Goal: Answer question/provide support

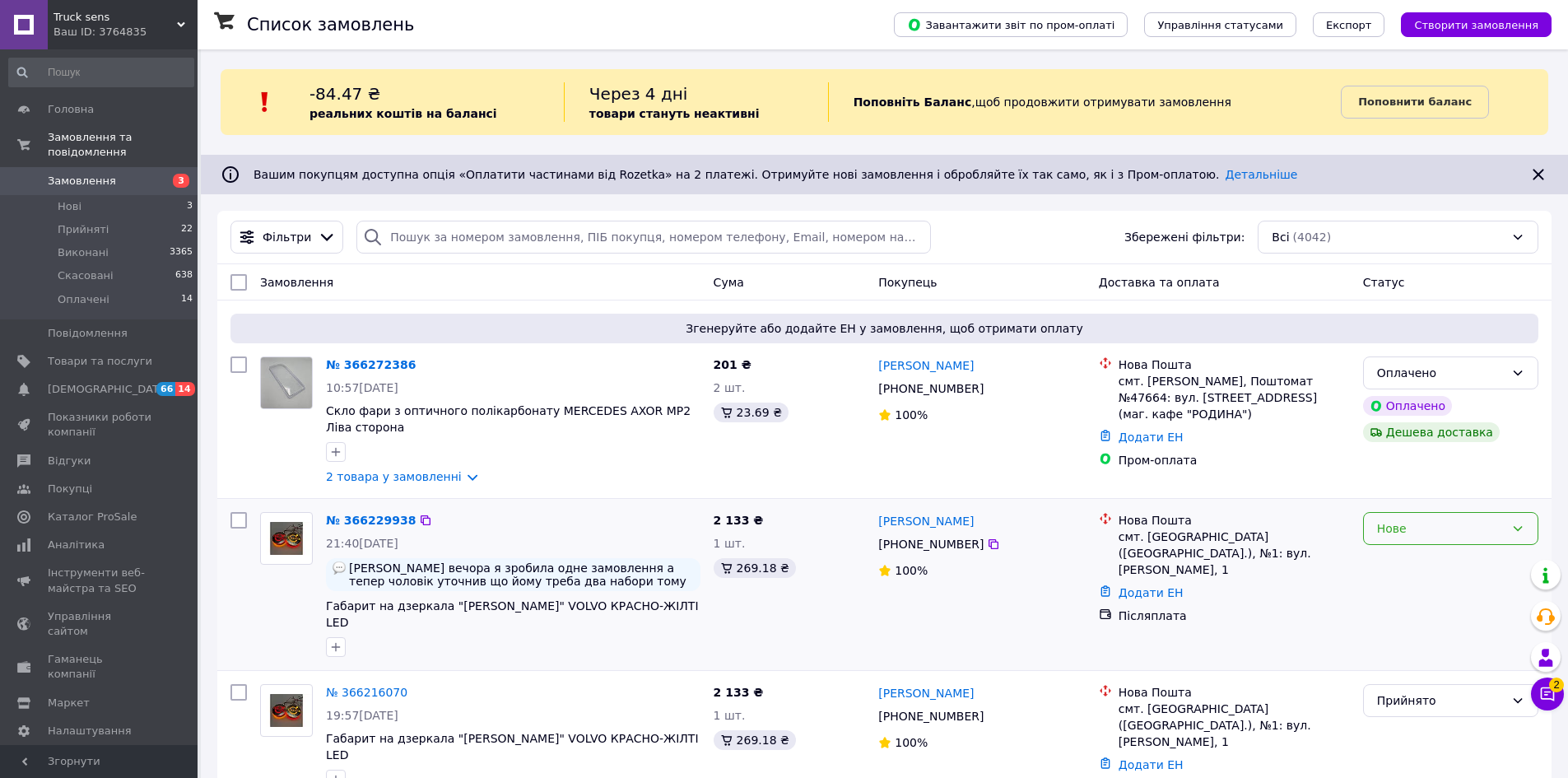
click at [1452, 537] on div "Нове" at bounding box center [1441, 528] width 127 height 18
click at [1423, 557] on li "Прийнято" at bounding box center [1450, 564] width 173 height 29
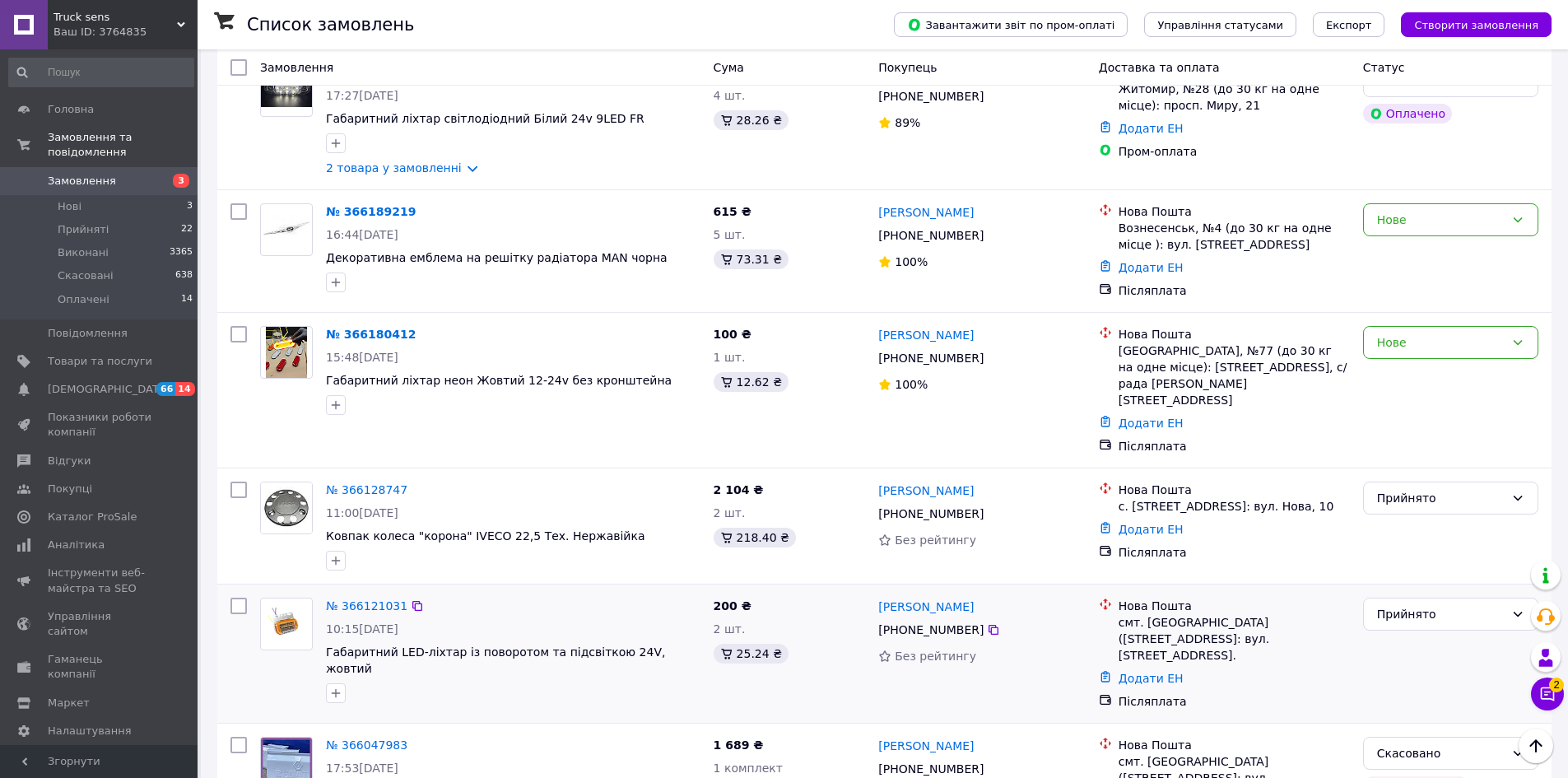
scroll to position [987, 0]
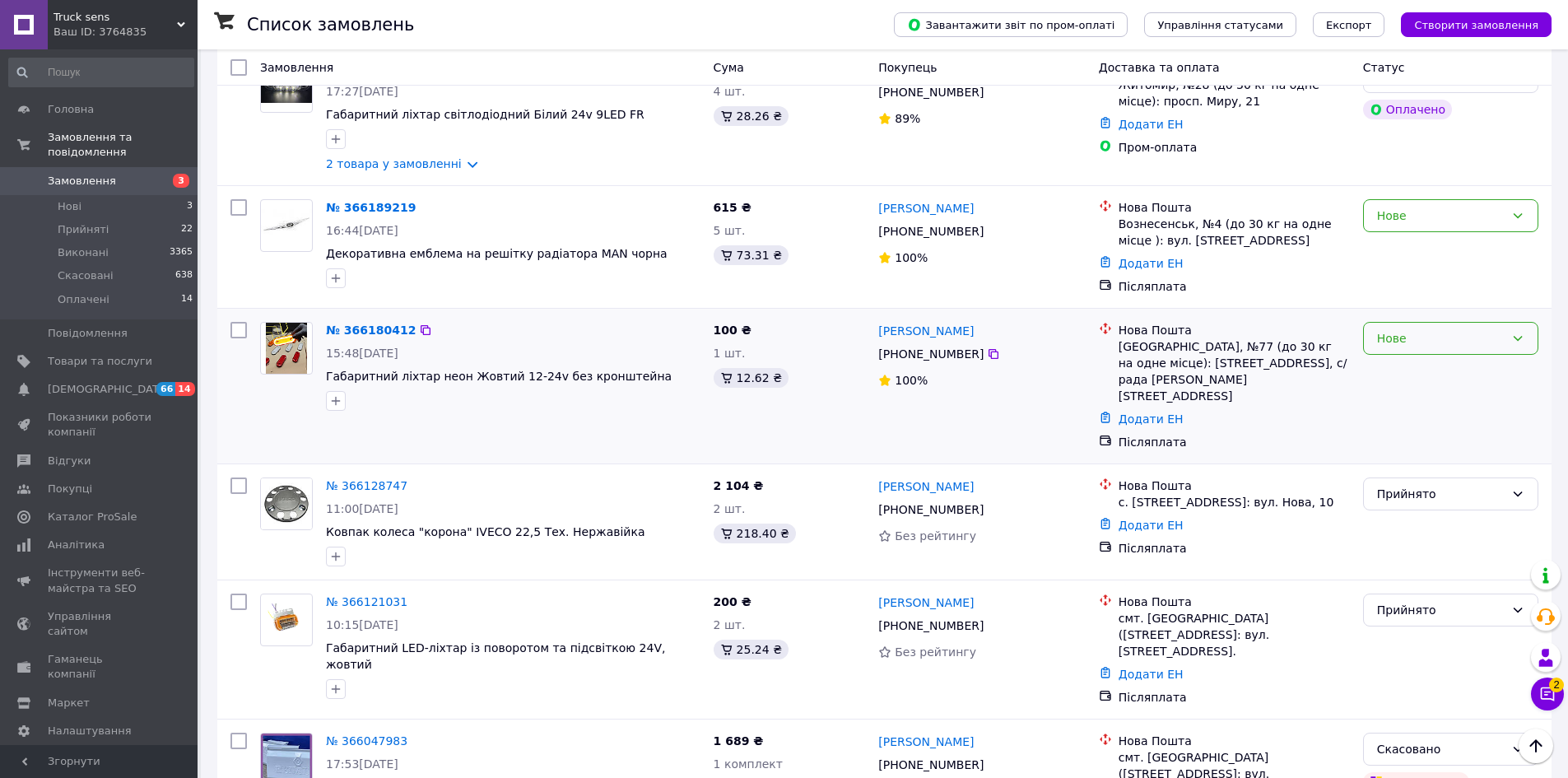
click at [1458, 329] on div "Нове" at bounding box center [1441, 338] width 127 height 18
click at [1429, 348] on li "Прийнято" at bounding box center [1450, 342] width 173 height 29
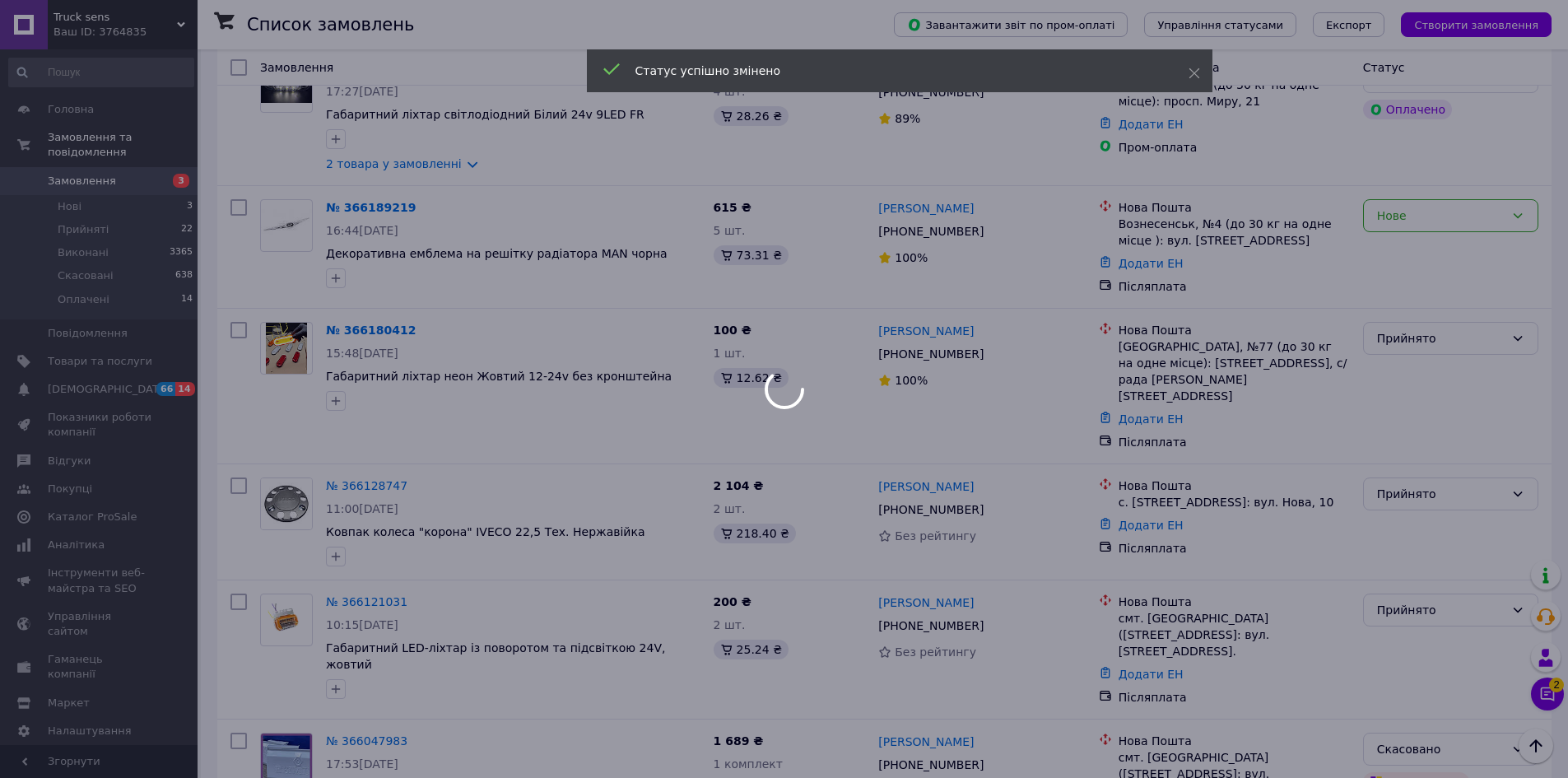
click at [1452, 186] on div at bounding box center [784, 389] width 1568 height 778
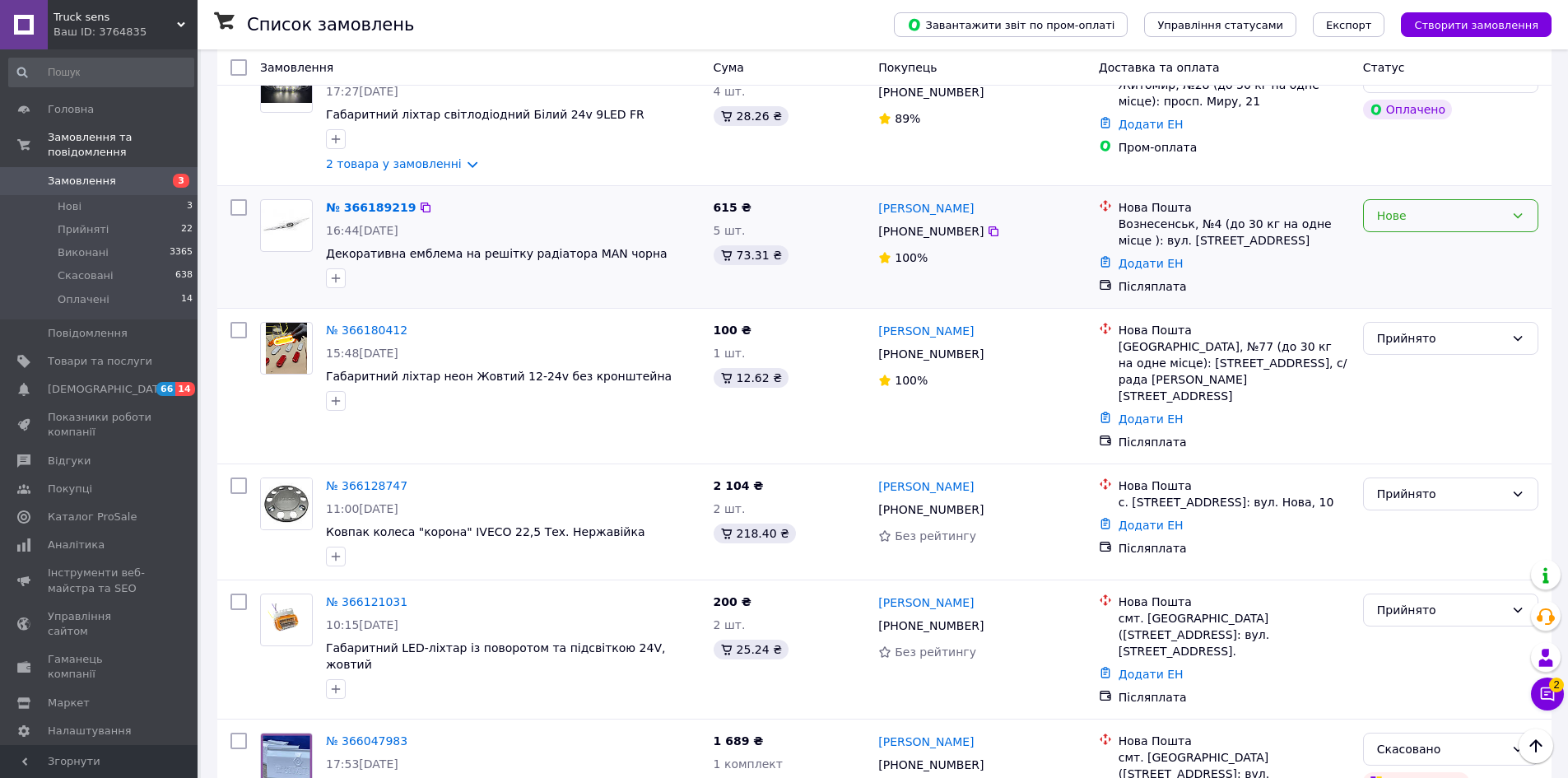
click at [1439, 207] on div "Нове" at bounding box center [1441, 216] width 127 height 18
click at [1413, 221] on li "Прийнято" at bounding box center [1450, 219] width 173 height 29
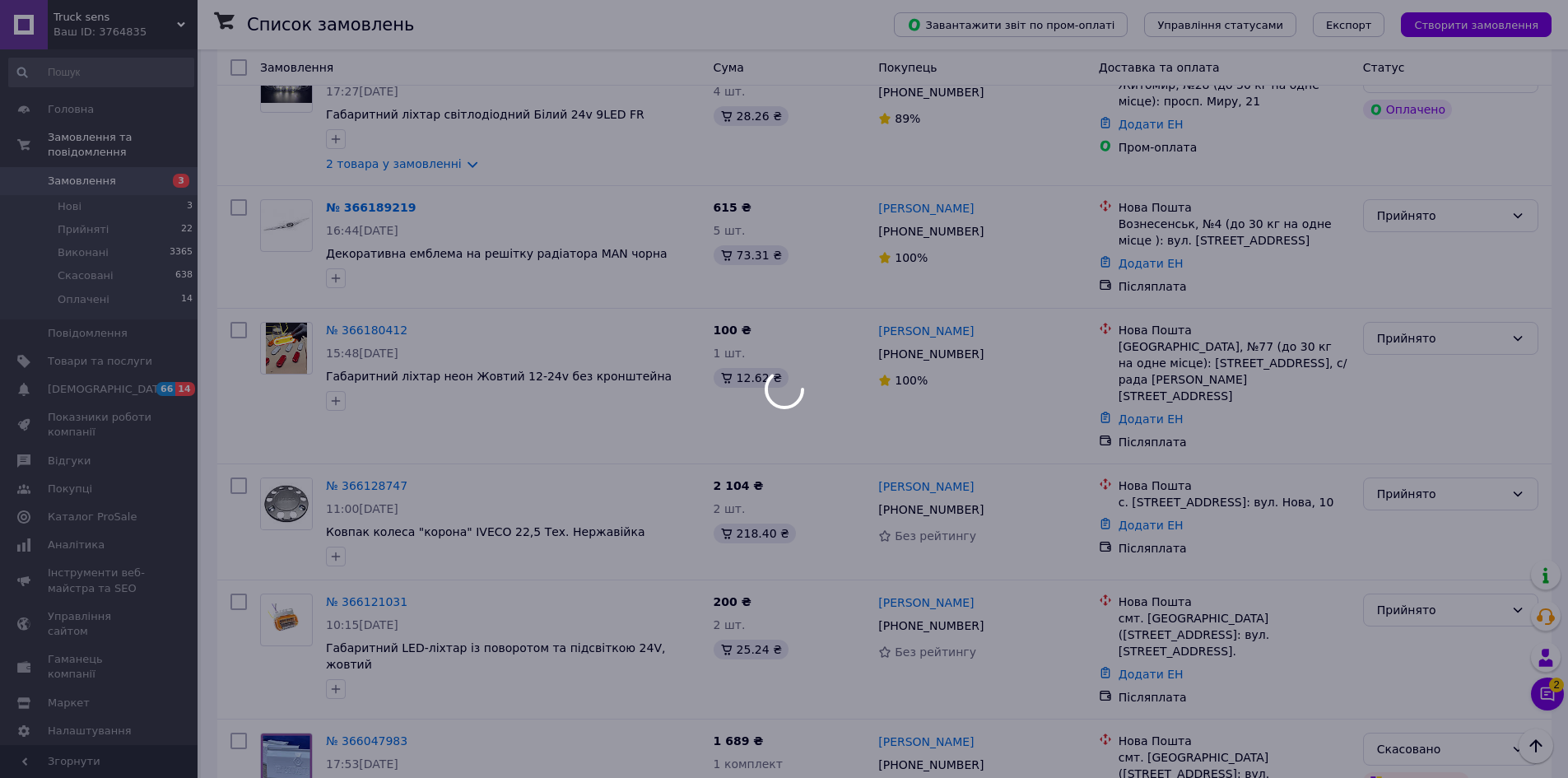
drag, startPoint x: 1495, startPoint y: 693, endPoint x: 1504, endPoint y: 694, distance: 9.1
click at [1502, 694] on div at bounding box center [784, 389] width 1568 height 778
click at [1552, 696] on div at bounding box center [784, 389] width 1568 height 778
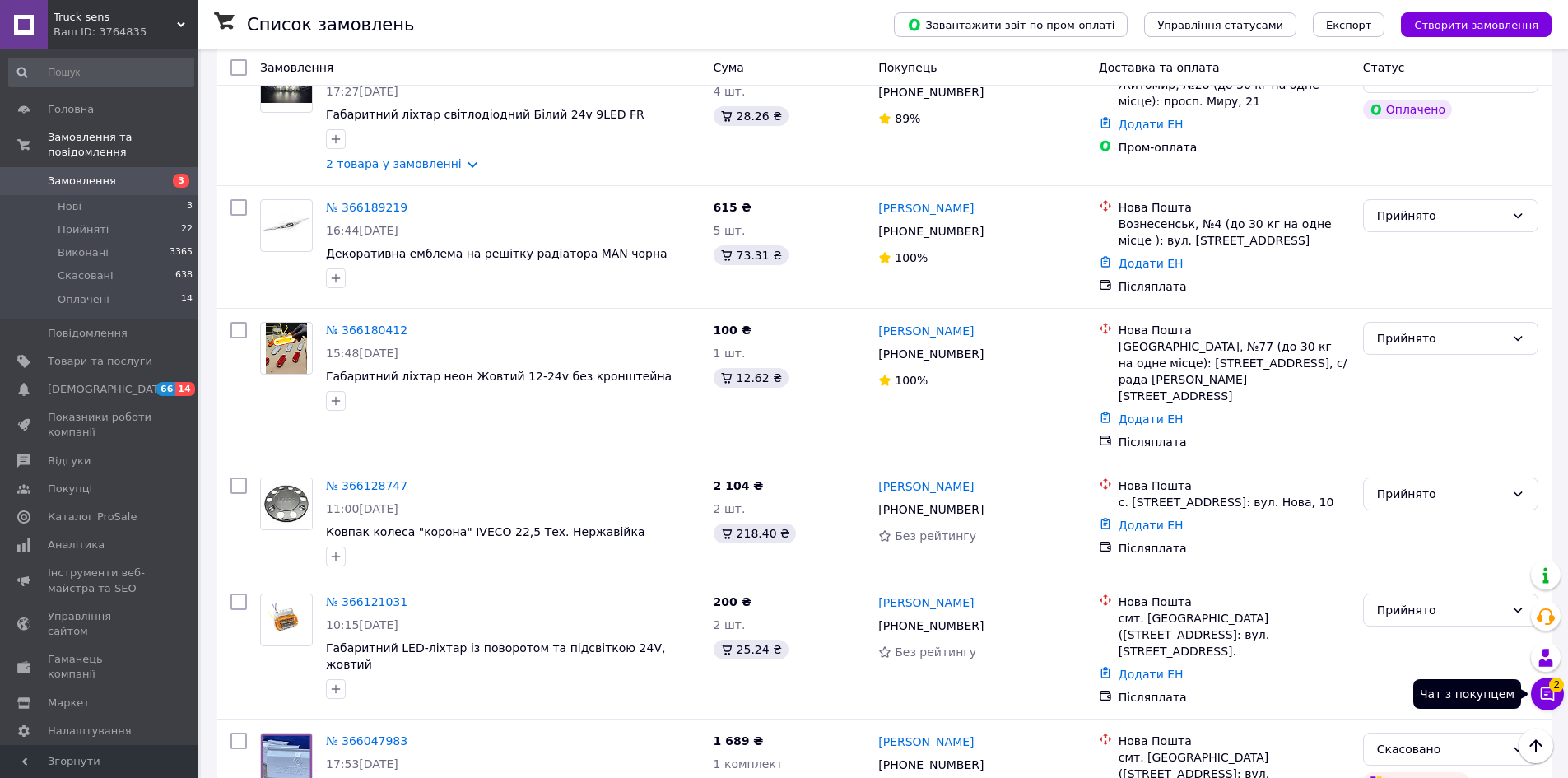
click at [1555, 698] on icon at bounding box center [1548, 694] width 17 height 17
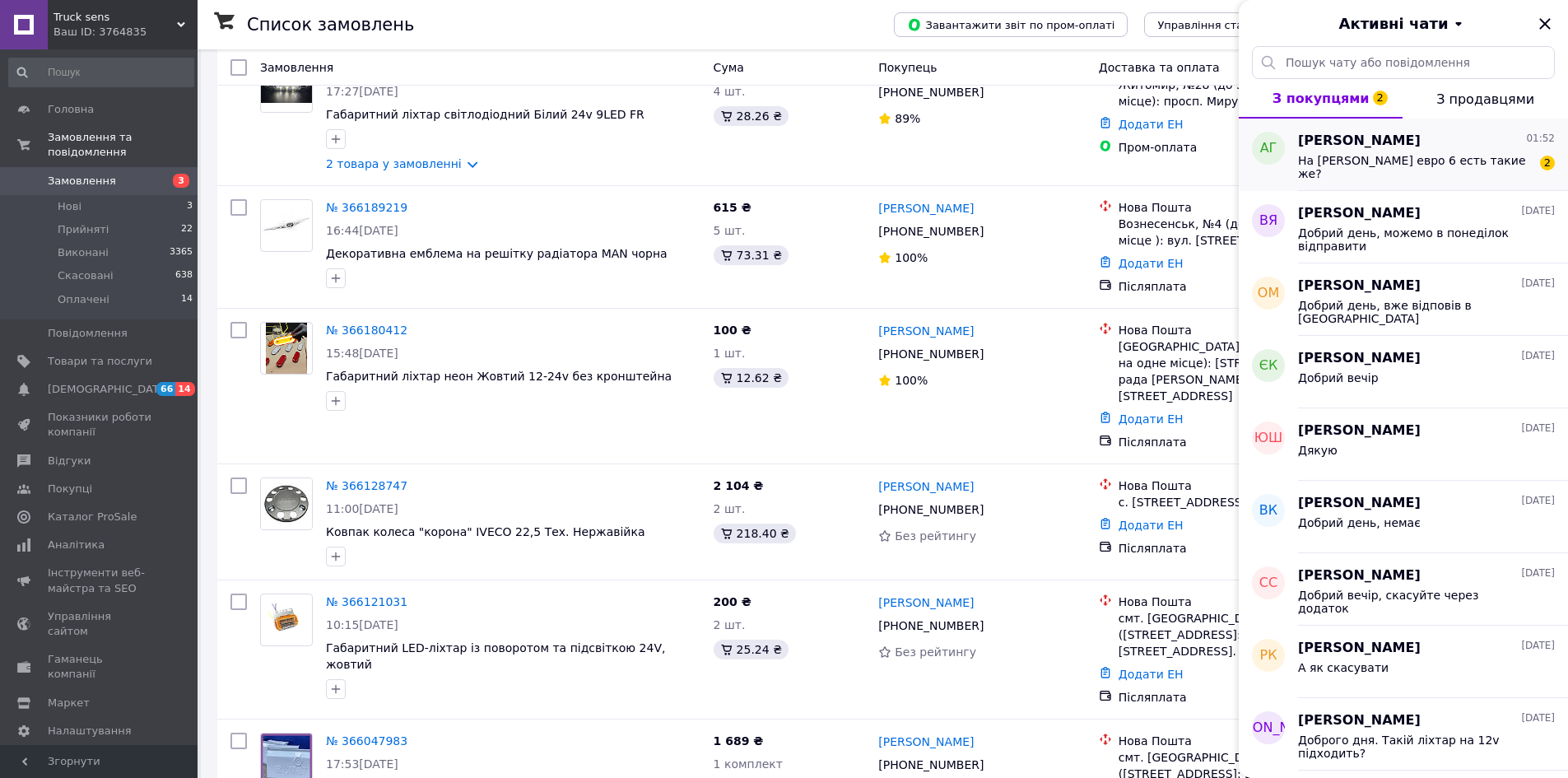
click at [1329, 163] on span "На [PERSON_NAME] евро 6 есть такие же?" at bounding box center [1415, 167] width 234 height 26
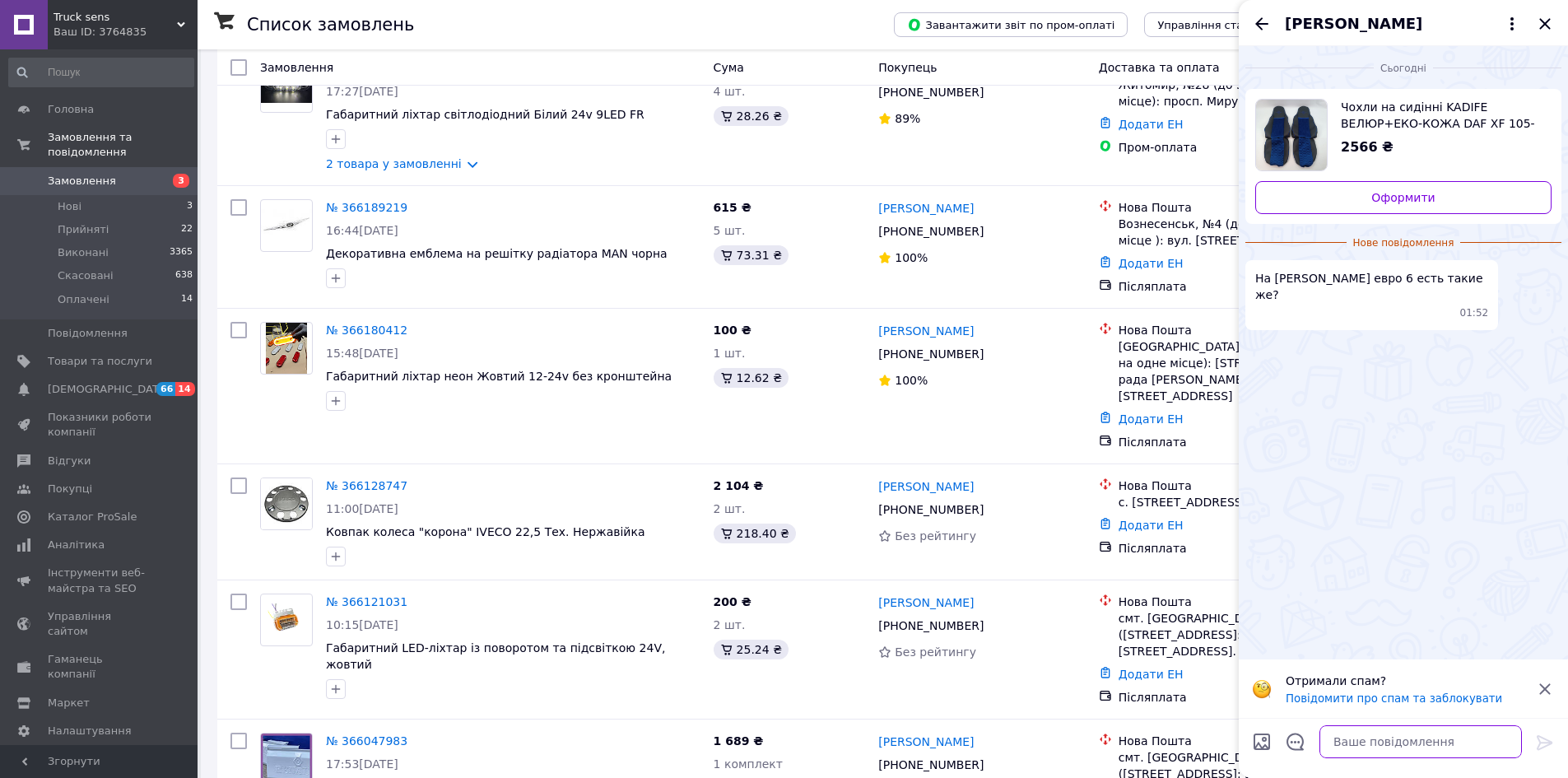
click at [1335, 743] on textarea at bounding box center [1421, 741] width 203 height 33
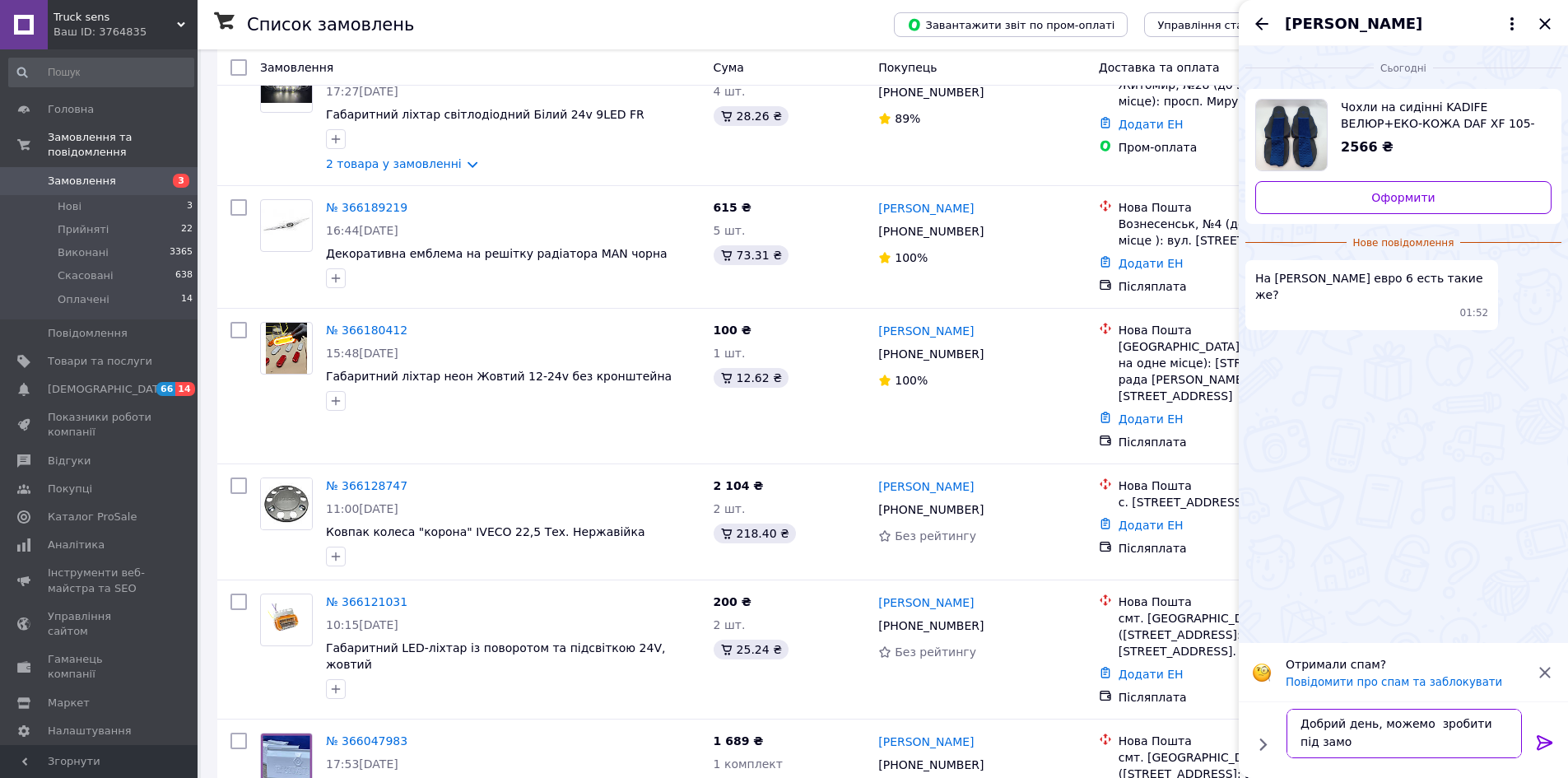
scroll to position [2, 0]
type textarea "Добрий день, можемо зробити під замовлення"
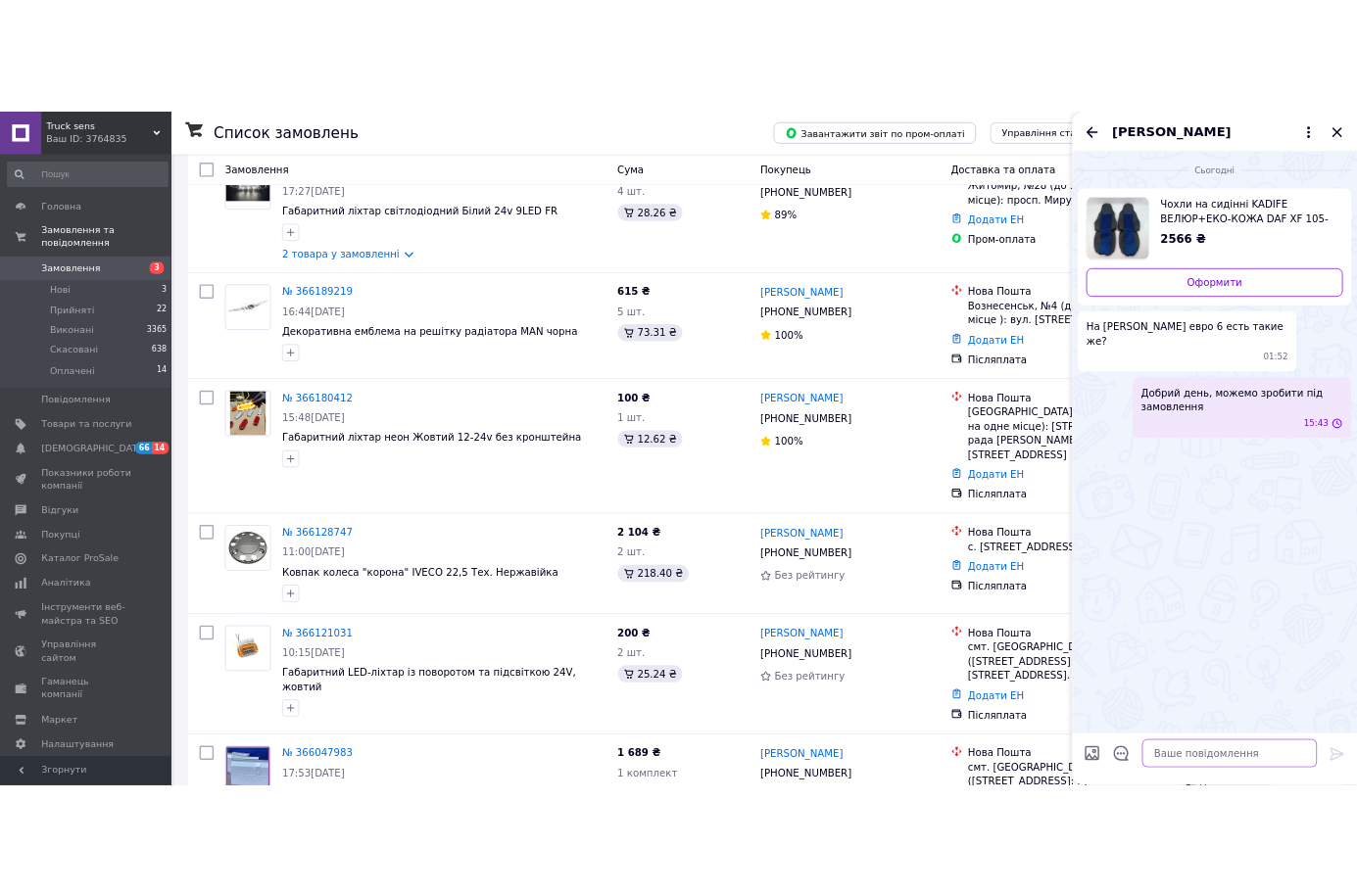
scroll to position [0, 0]
